Goal: Task Accomplishment & Management: Manage account settings

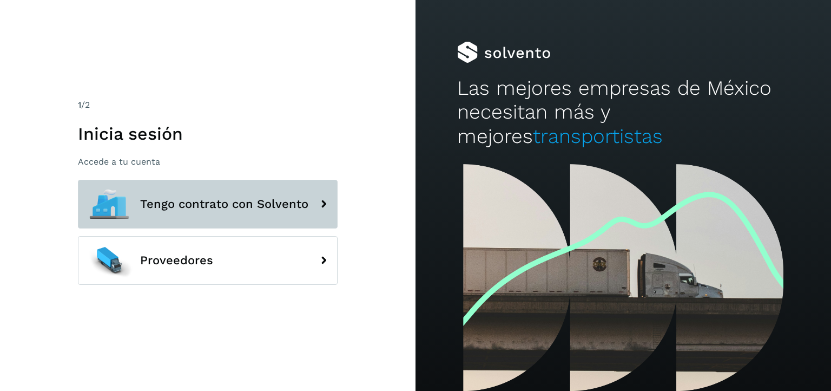
click at [292, 203] on span "Tengo contrato con Solvento" at bounding box center [224, 204] width 168 height 13
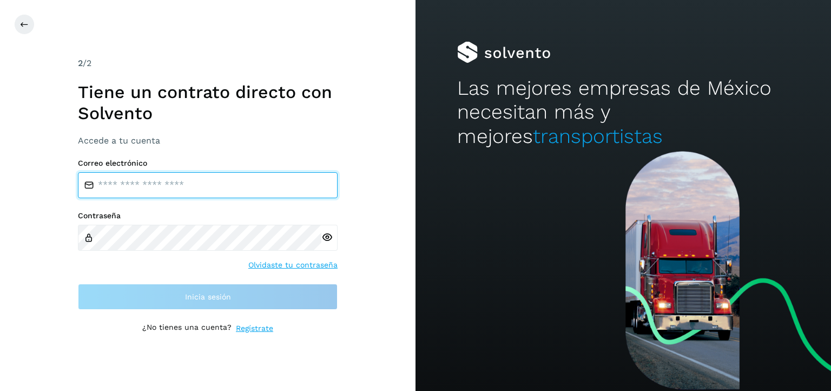
type input "**********"
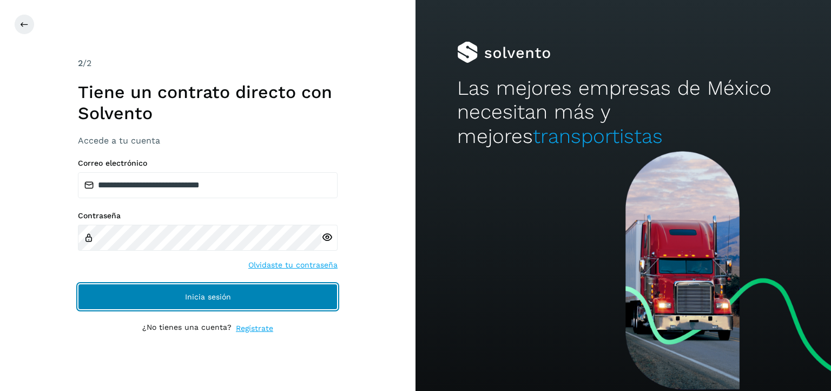
click at [262, 301] on button "Inicia sesión" at bounding box center [208, 297] width 260 height 26
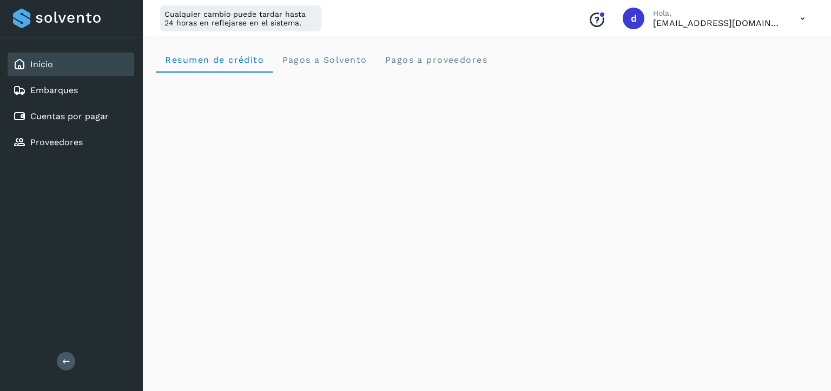
click at [63, 66] on div "Inicio" at bounding box center [71, 64] width 127 height 24
click at [60, 117] on link "Cuentas por pagar" at bounding box center [69, 116] width 78 height 10
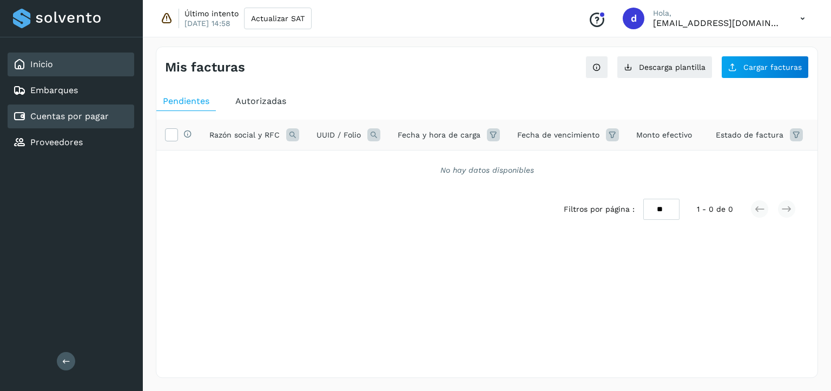
click at [70, 61] on div "Inicio" at bounding box center [71, 64] width 127 height 24
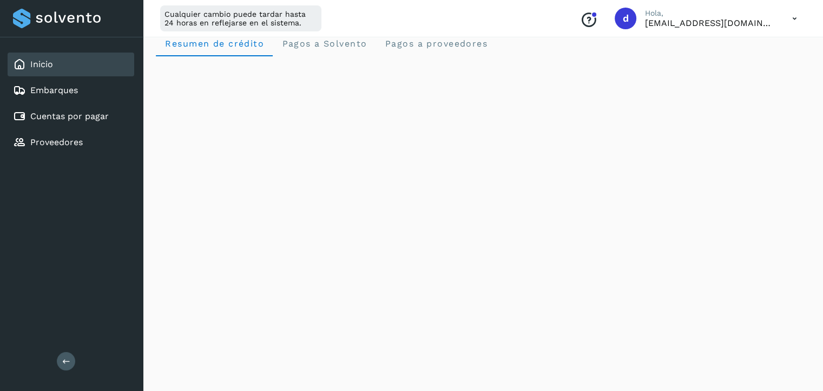
scroll to position [6, 0]
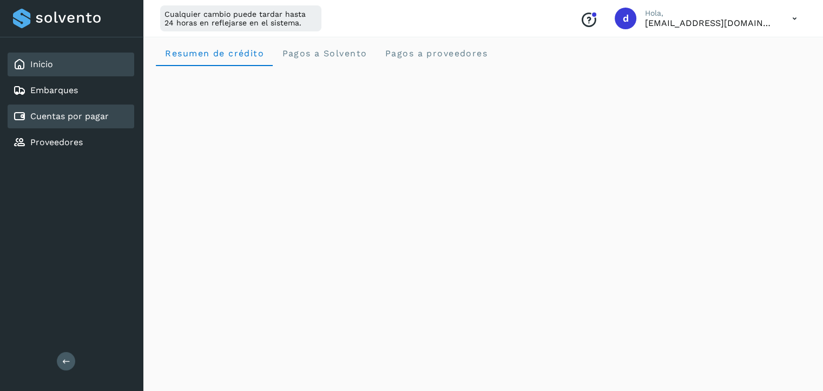
click at [68, 116] on link "Cuentas por pagar" at bounding box center [69, 116] width 78 height 10
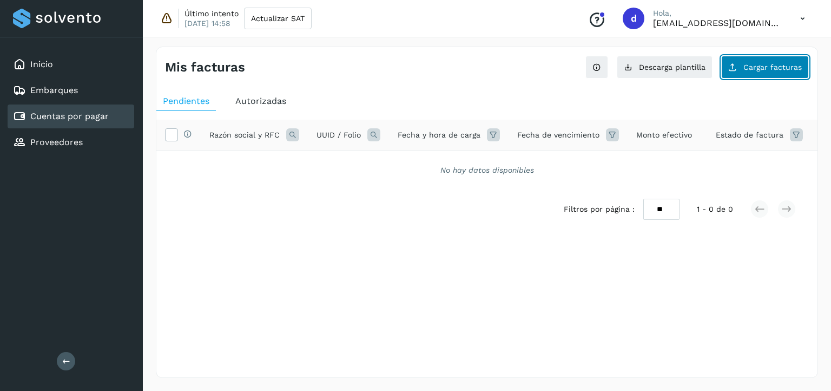
click at [781, 59] on button "Cargar facturas" at bounding box center [765, 67] width 88 height 23
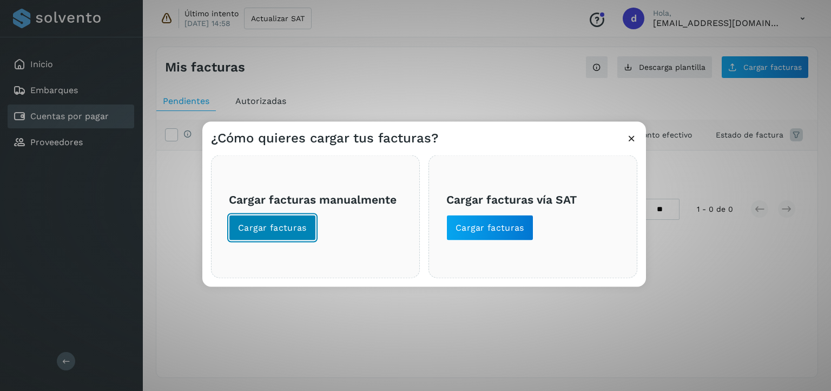
click at [254, 232] on span "Cargar facturas" at bounding box center [272, 228] width 69 height 12
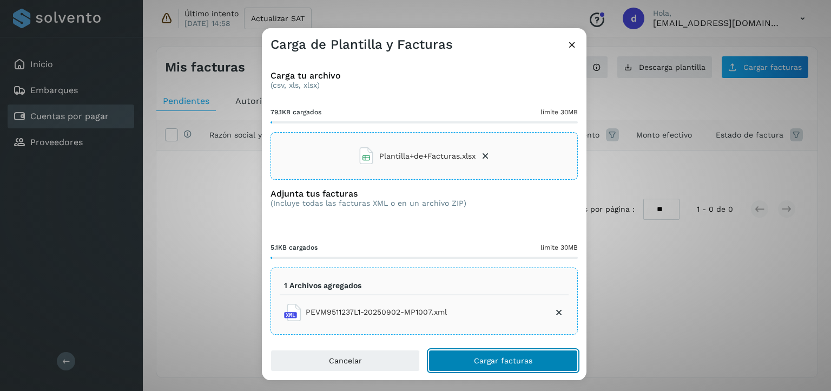
click at [533, 360] on button "Cargar facturas" at bounding box center [503, 361] width 149 height 22
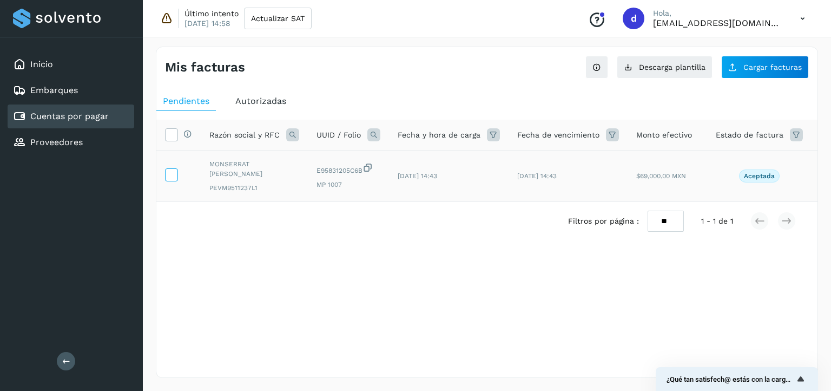
click at [173, 172] on icon at bounding box center [171, 173] width 11 height 11
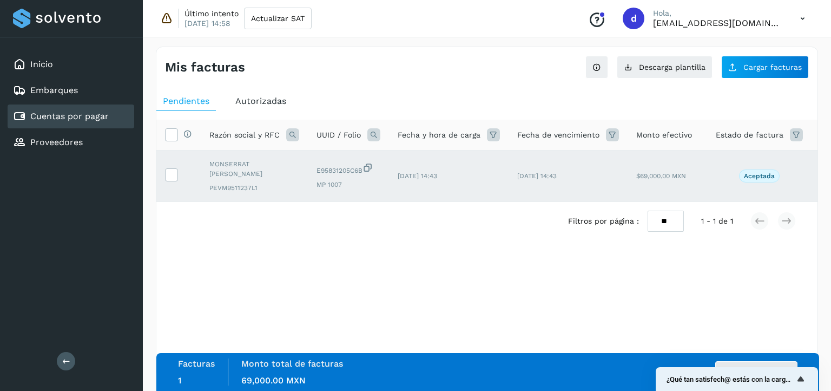
click at [766, 360] on div "Facturas 1 Monto total de facturas Monto total 69,000.00 MXN Autorizar facturas" at bounding box center [488, 371] width 620 height 27
click at [766, 361] on button "Autorizar facturas" at bounding box center [756, 372] width 82 height 22
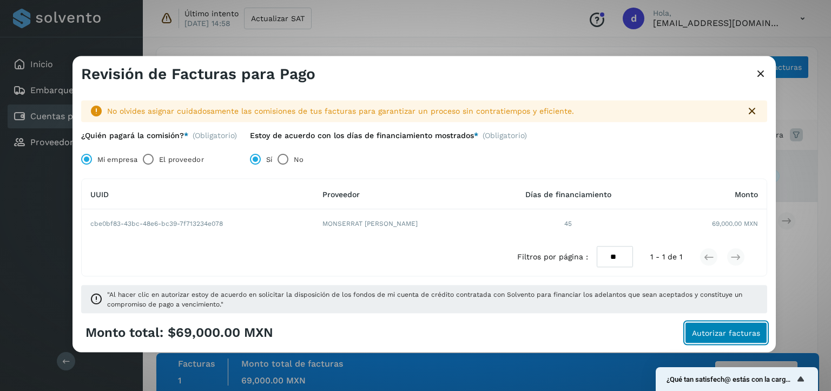
click at [741, 332] on span "Autorizar facturas" at bounding box center [726, 332] width 68 height 8
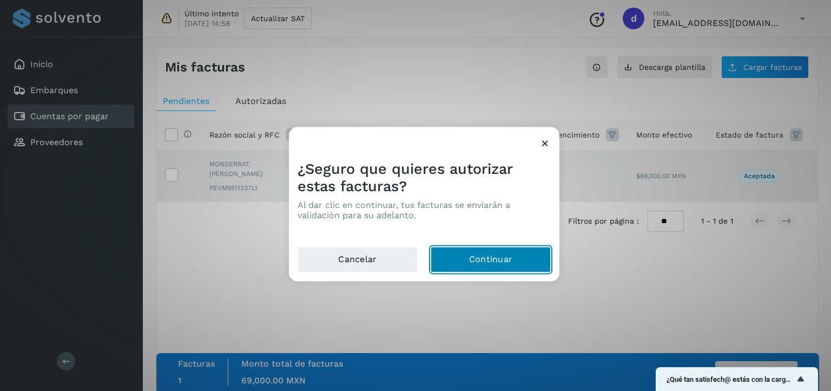
click at [478, 248] on button "Continuar" at bounding box center [491, 260] width 120 height 26
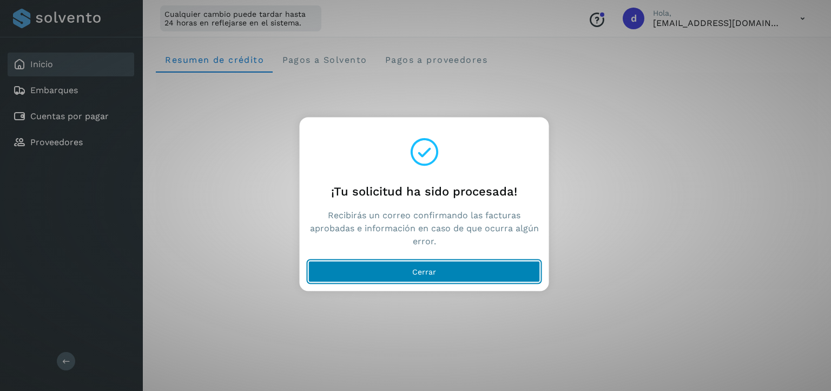
click at [497, 272] on button "Cerrar" at bounding box center [424, 272] width 232 height 22
